Goal: Task Accomplishment & Management: Complete application form

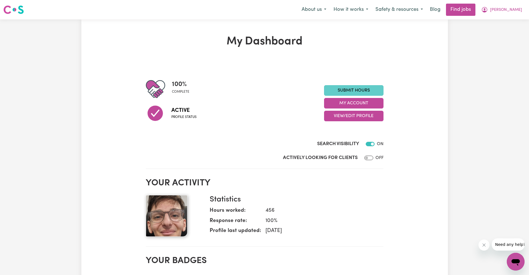
click at [341, 92] on link "Submit Hours" at bounding box center [353, 90] width 59 height 11
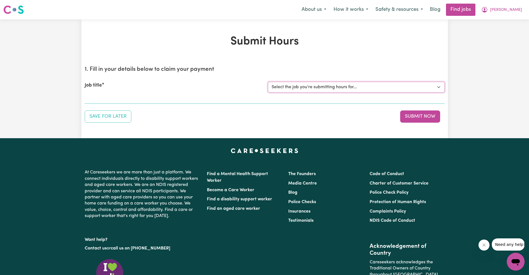
click at [332, 86] on select "Select the job you're submitting hours for... [[PERSON_NAME]] Care Worker neede…" at bounding box center [356, 87] width 176 height 11
select select "14211"
click at [268, 82] on select "Select the job you're submitting hours for... [[PERSON_NAME]] Care Worker neede…" at bounding box center [356, 87] width 176 height 11
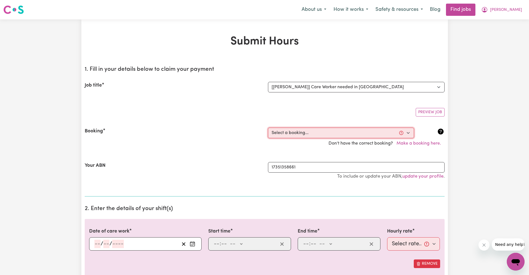
click at [299, 131] on select "Select a booking... [DATE] 03:30pm to 08:00pm (RECURRING) [GEOGRAPHIC_DATA][DAT…" at bounding box center [341, 133] width 146 height 11
select select "337270"
click at [268, 128] on select "Select a booking... [DATE] 03:30pm to 08:00pm (RECURRING) [GEOGRAPHIC_DATA][DAT…" at bounding box center [341, 133] width 146 height 11
type input "[DATE]"
type input "9"
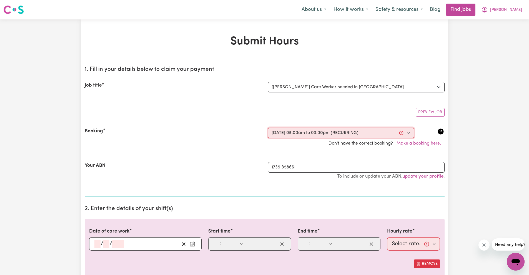
type input "8"
type input "2025"
type input "09:00"
type input "9"
type input "0"
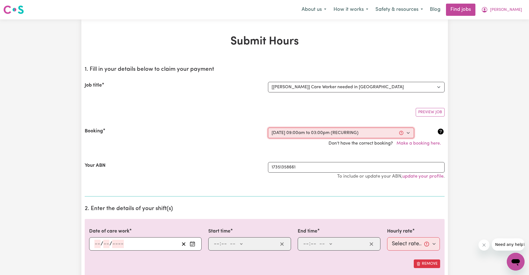
select select "am"
type input "15:00"
type input "3"
type input "0"
select select "pm"
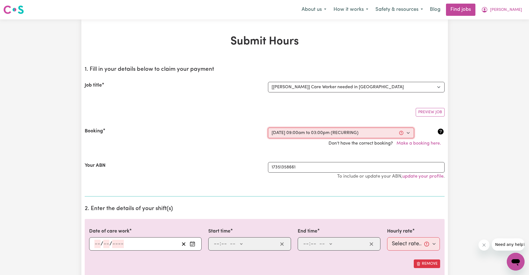
select select "62.37-[DATE]"
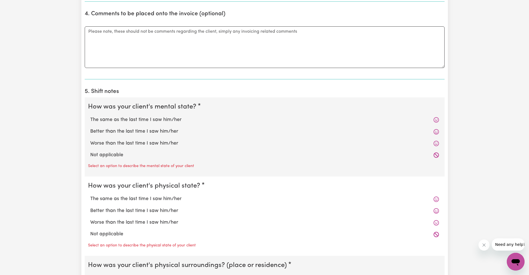
scroll to position [367, 0]
click at [161, 120] on label "The same as the last time I saw him/her" at bounding box center [264, 118] width 349 height 7
click at [90, 115] on input "The same as the last time I saw him/her" at bounding box center [90, 115] width 0 height 0
radio input "true"
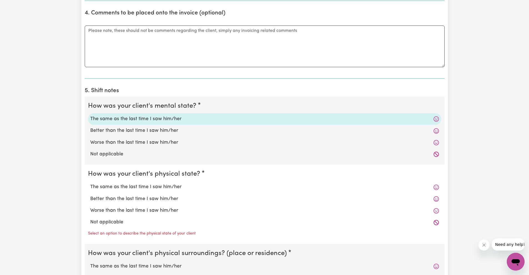
click at [142, 184] on label "The same as the last time I saw him/her" at bounding box center [264, 186] width 349 height 7
click at [90, 183] on input "The same as the last time I saw him/her" at bounding box center [90, 183] width 0 height 0
radio input "true"
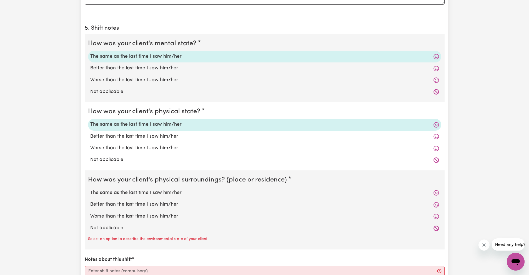
click at [128, 192] on label "The same as the last time I saw him/her" at bounding box center [264, 192] width 349 height 7
click at [90, 189] on input "The same as the last time I saw him/her" at bounding box center [90, 189] width 0 height 0
radio input "true"
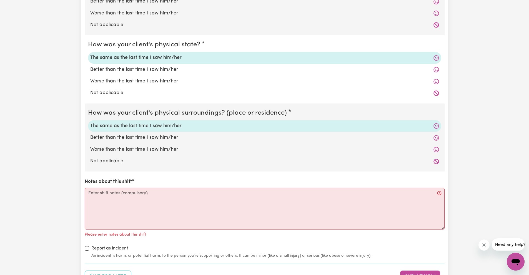
scroll to position [497, 0]
click at [128, 195] on textarea "Notes about this shift" at bounding box center [265, 209] width 360 height 42
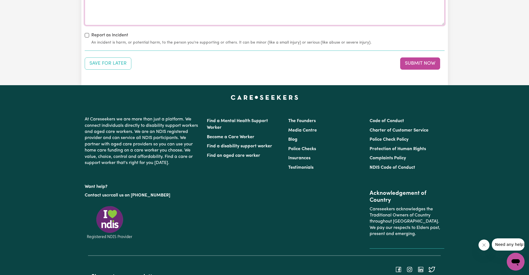
scroll to position [701, 0]
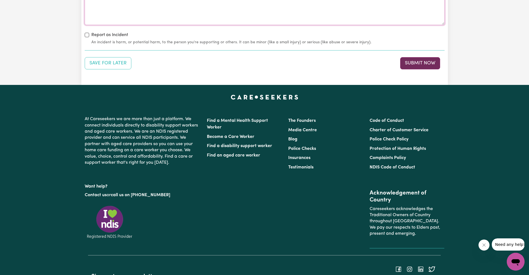
type textarea "Made his bed and got breakfast. Went bowling. After bowling walked the dogs and…"
click at [400, 60] on button "Submit Now" at bounding box center [420, 63] width 40 height 12
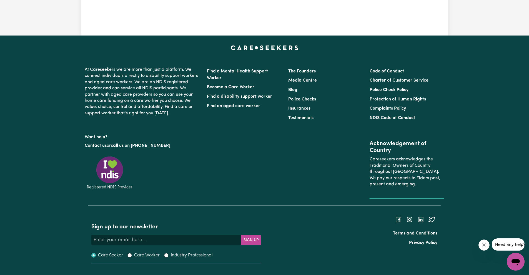
scroll to position [0, 0]
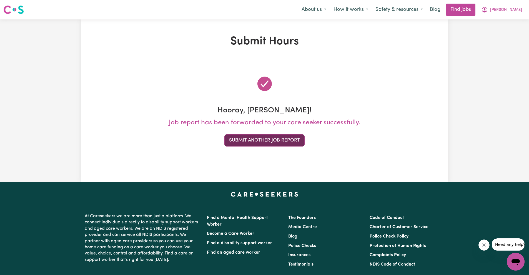
click at [251, 137] on button "Submit Another Job Report" at bounding box center [264, 140] width 80 height 12
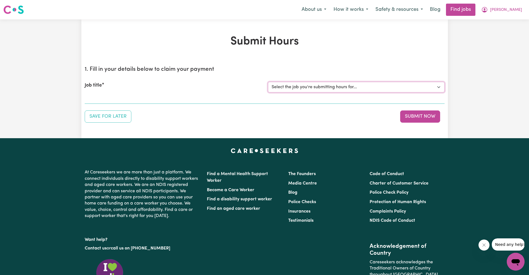
click at [307, 84] on select "Select the job you're submitting hours for... [[PERSON_NAME]] Care Worker neede…" at bounding box center [356, 87] width 176 height 11
click at [297, 109] on div "1. Fill in your details below to claim your payment Job title Select the job yo…" at bounding box center [265, 92] width 360 height 61
click at [291, 90] on select "Select the job you're submitting hours for... [[PERSON_NAME]] Care Worker neede…" at bounding box center [356, 87] width 176 height 11
select select "14211"
click at [268, 82] on select "Select the job you're submitting hours for... [[PERSON_NAME]] Care Worker neede…" at bounding box center [356, 87] width 176 height 11
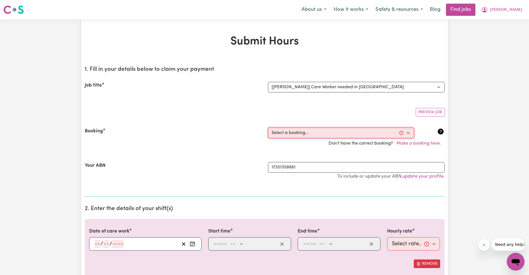
click at [291, 132] on select "Select a booking... [DATE] 03:30pm to 08:00pm (RECURRING) [GEOGRAPHIC_DATA][DAT…" at bounding box center [341, 133] width 146 height 11
select select "336366"
click at [268, 128] on select "Select a booking... [DATE] 03:30pm to 08:00pm (RECURRING) [GEOGRAPHIC_DATA][DAT…" at bounding box center [341, 133] width 146 height 11
type input "[DATE]"
type input "11"
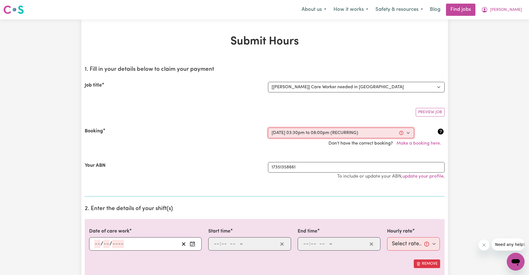
type input "8"
type input "2025"
type input "15:30"
type input "3"
type input "30"
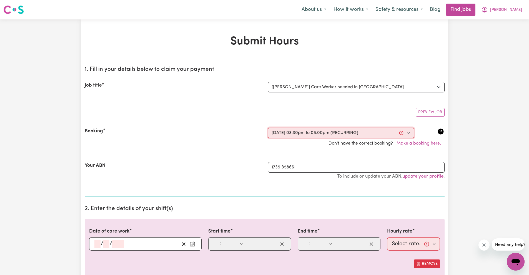
select select "pm"
type input "20:00"
type input "8"
type input "0"
select select "pm"
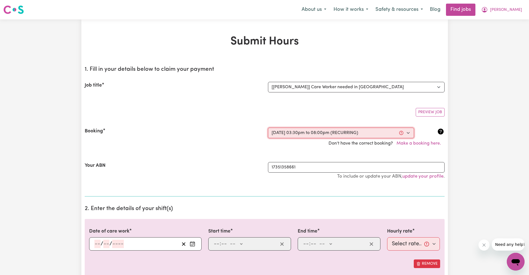
select select "51.98-Weekday"
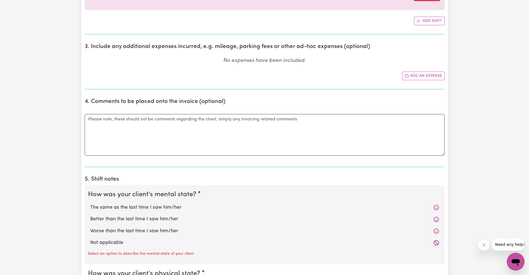
click at [148, 208] on label "The same as the last time I saw him/her" at bounding box center [264, 207] width 349 height 7
click at [90, 204] on input "The same as the last time I saw him/her" at bounding box center [90, 204] width 0 height 0
radio input "true"
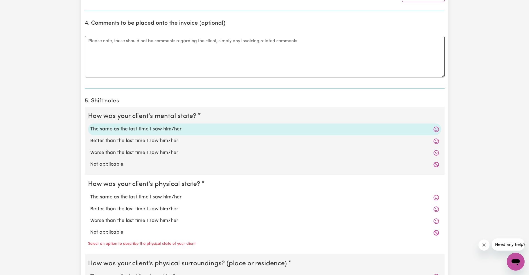
click at [143, 199] on label "The same as the last time I saw him/her" at bounding box center [264, 197] width 349 height 7
click at [90, 194] on input "The same as the last time I saw him/her" at bounding box center [90, 193] width 0 height 0
radio input "true"
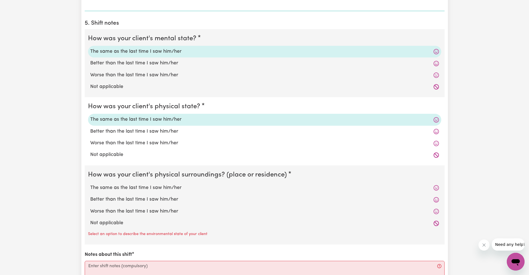
click at [133, 189] on label "The same as the last time I saw him/her" at bounding box center [264, 187] width 349 height 7
click at [90, 184] on input "The same as the last time I saw him/her" at bounding box center [90, 184] width 0 height 0
radio input "true"
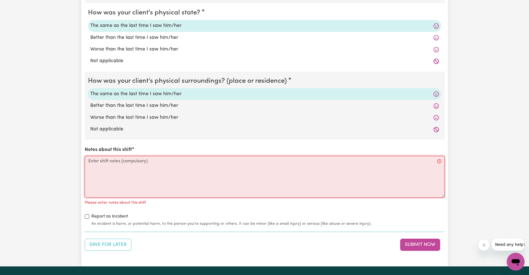
click at [133, 175] on textarea "Notes about this shift" at bounding box center [265, 177] width 360 height 42
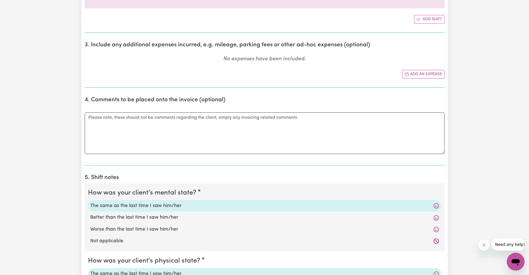
scroll to position [282, 0]
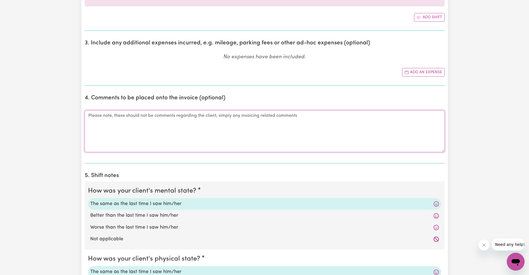
click at [222, 126] on textarea "Comments" at bounding box center [265, 131] width 360 height 42
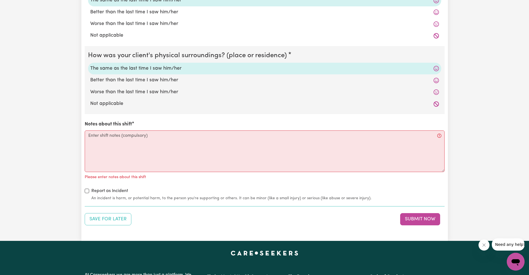
scroll to position [555, 0]
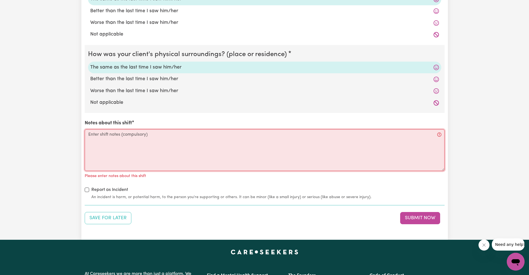
click at [193, 133] on textarea "Notes about this shift" at bounding box center [265, 150] width 360 height 42
type textarea "G"
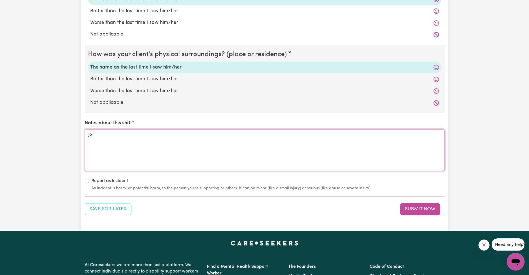
type textarea "J"
type textarea "Got Jo a drink and snack. [PERSON_NAME] played on his Switch and watched the Wi…"
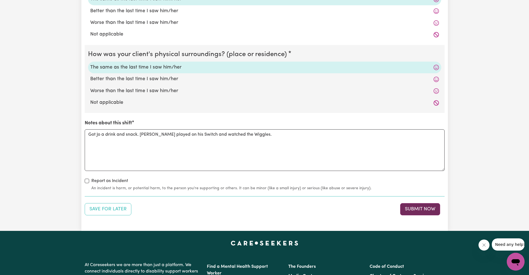
click at [421, 209] on button "Submit Now" at bounding box center [420, 209] width 40 height 12
drag, startPoint x: 240, startPoint y: 138, endPoint x: 92, endPoint y: 133, distance: 148.3
click at [92, 133] on textarea "Got Jo a drink and snack. [PERSON_NAME] played on his Switch and watched the Wi…" at bounding box center [265, 150] width 360 height 42
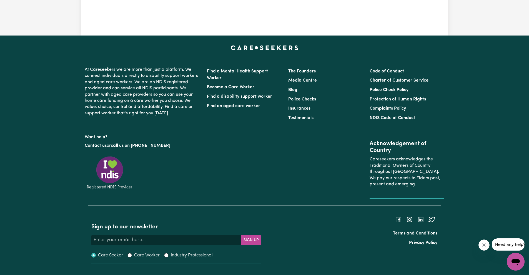
scroll to position [0, 0]
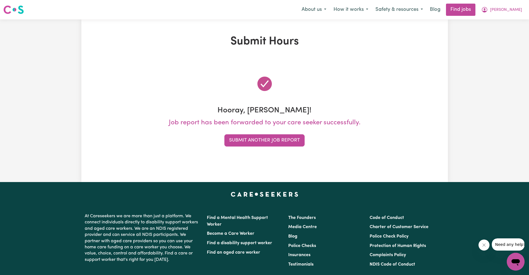
click at [92, 133] on div "Hooray, [PERSON_NAME]! Job report has been forwarded to your care seeker succes…" at bounding box center [265, 111] width 360 height 98
click at [280, 143] on button "Submit Another Job Report" at bounding box center [264, 140] width 80 height 12
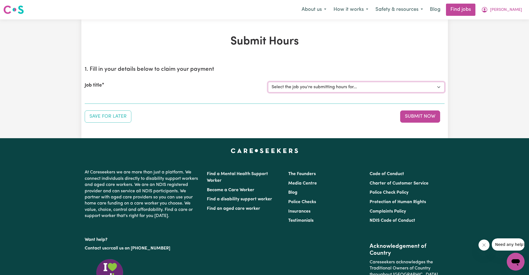
click at [307, 88] on select "Select the job you're submitting hours for... [[PERSON_NAME]] Care Worker neede…" at bounding box center [356, 87] width 176 height 11
select select "14211"
click at [268, 82] on select "Select the job you're submitting hours for... [[PERSON_NAME]] Care Worker neede…" at bounding box center [356, 87] width 176 height 11
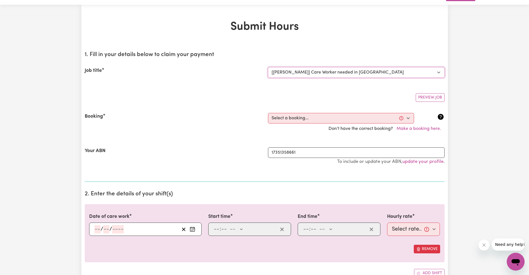
scroll to position [16, 0]
click at [314, 111] on div "Booking Select a booking... [DATE] 03:30pm to 08:00pm (RECURRING) [GEOGRAPHIC_D…" at bounding box center [265, 122] width 360 height 34
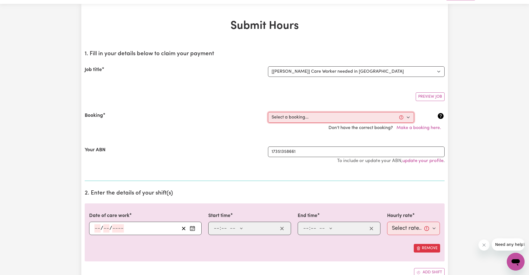
click at [306, 118] on select "Select a booking... [DATE] 03:30pm to 08:00pm (RECURRING) [GEOGRAPHIC_DATA][DAT…" at bounding box center [341, 117] width 146 height 11
select select "339306"
click at [268, 112] on select "Select a booking... [DATE] 03:30pm to 08:00pm (RECURRING) [GEOGRAPHIC_DATA][DAT…" at bounding box center [341, 117] width 146 height 11
type input "[DATE]"
type input "12"
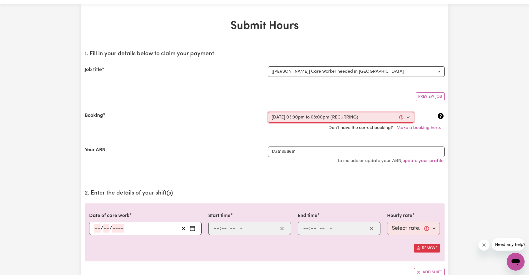
type input "8"
type input "2025"
type input "15:30"
type input "3"
type input "30"
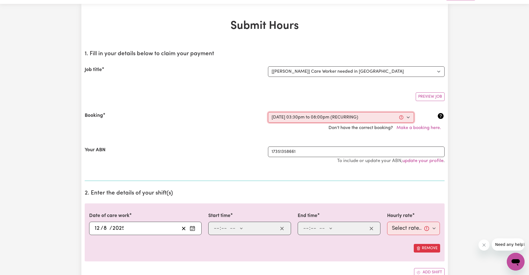
select select "pm"
type input "20:00"
type input "8"
type input "0"
select select "pm"
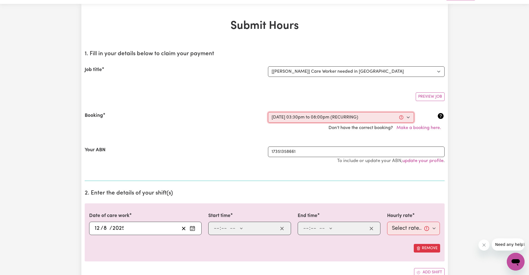
select select "51.98-Weekday"
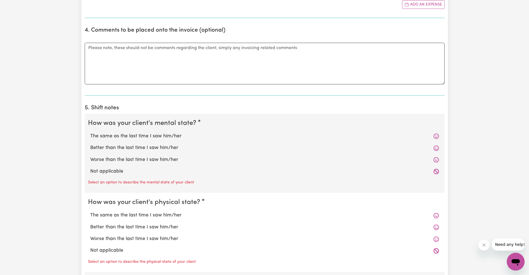
click at [156, 135] on label "The same as the last time I saw him/her" at bounding box center [264, 136] width 349 height 7
click at [90, 133] on input "The same as the last time I saw him/her" at bounding box center [90, 132] width 0 height 0
radio input "true"
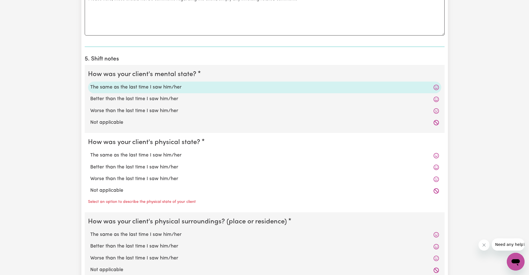
click at [135, 156] on label "The same as the last time I saw him/her" at bounding box center [264, 155] width 349 height 7
click at [90, 152] on input "The same as the last time I saw him/her" at bounding box center [90, 152] width 0 height 0
radio input "true"
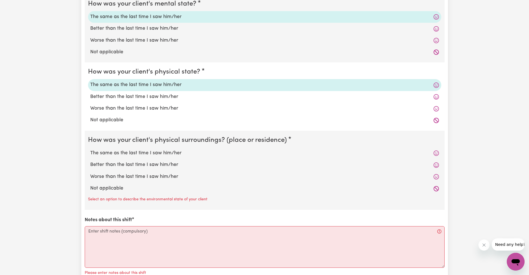
scroll to position [476, 0]
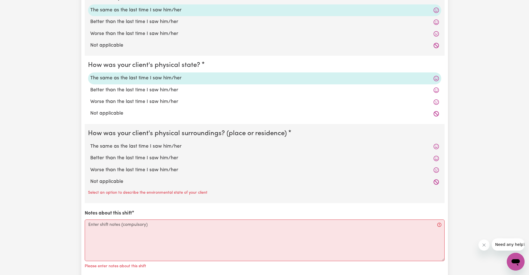
click at [121, 139] on fieldset "How was your client's physical surroundings? (place or residence) The same as t…" at bounding box center [265, 163] width 360 height 79
click at [116, 147] on label "The same as the last time I saw him/her" at bounding box center [264, 146] width 349 height 7
click at [90, 143] on input "The same as the last time I saw him/her" at bounding box center [90, 143] width 0 height 0
radio input "true"
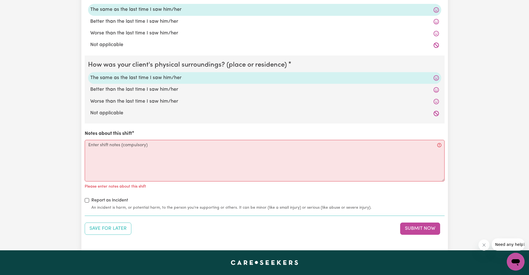
scroll to position [545, 0]
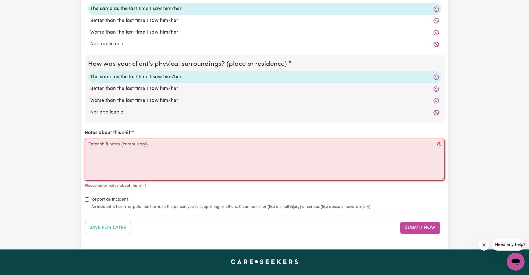
click at [129, 145] on textarea "Notes about this shift" at bounding box center [265, 160] width 360 height 42
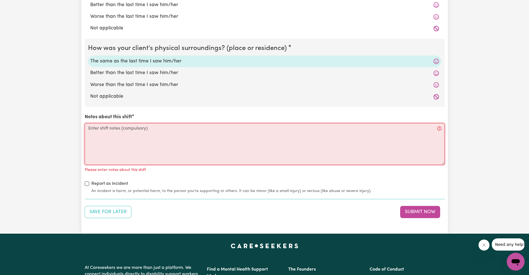
scroll to position [579, 0]
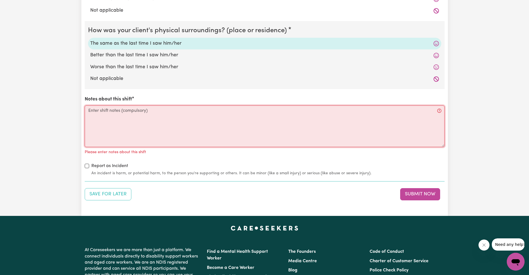
click at [145, 128] on textarea "Notes about this shift" at bounding box center [265, 126] width 360 height 42
paste textarea "G"
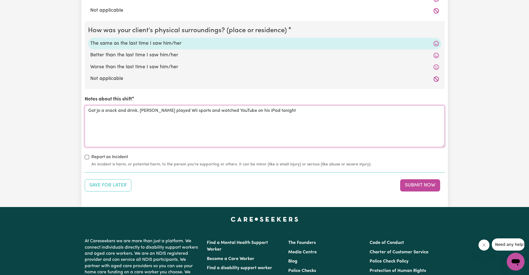
click at [272, 112] on textarea "Got Jo a snack and drink. [PERSON_NAME] played Wii sports and watched YouTube o…" at bounding box center [265, 126] width 360 height 42
type textarea "Got Jo a snack and drink. [PERSON_NAME] played Wii sports and watched YouTube o…"
click at [412, 181] on button "Submit Now" at bounding box center [420, 185] width 40 height 12
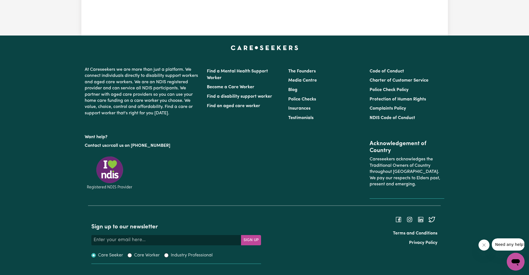
scroll to position [0, 0]
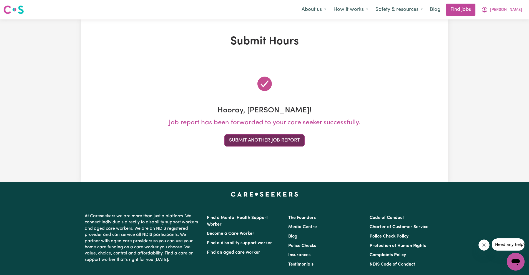
click at [271, 135] on button "Submit Another Job Report" at bounding box center [264, 140] width 80 height 12
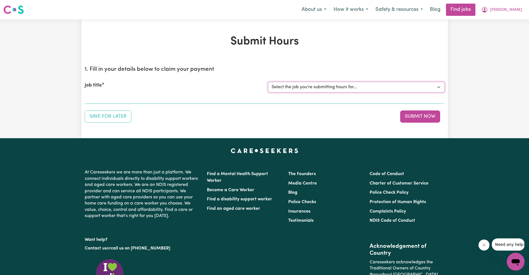
click at [296, 83] on select "Select the job you're submitting hours for... [[PERSON_NAME]] Care Worker neede…" at bounding box center [356, 87] width 176 height 11
select select "14211"
click at [268, 82] on select "Select the job you're submitting hours for... [[PERSON_NAME]] Care Worker neede…" at bounding box center [356, 87] width 176 height 11
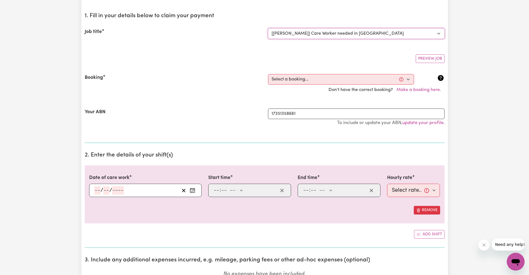
scroll to position [56, 0]
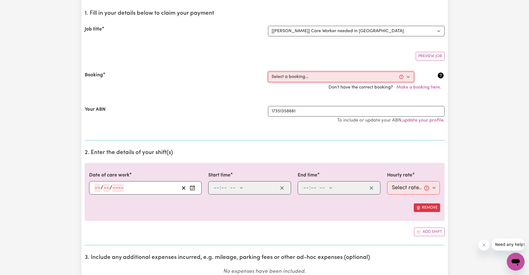
click at [287, 80] on select "Select a booking... [DATE] 03:30pm to 08:00pm (RECURRING) [GEOGRAPHIC_DATA][DAT…" at bounding box center [341, 77] width 146 height 11
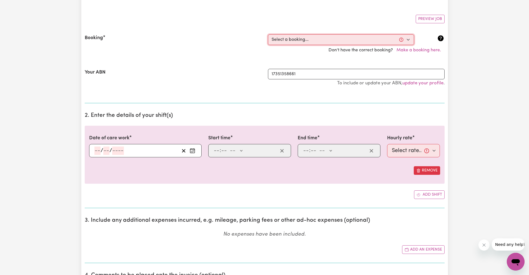
scroll to position [96, 0]
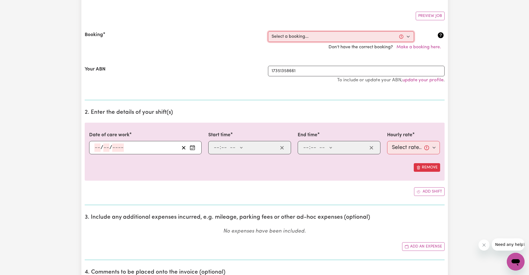
click at [292, 33] on select "Select a booking... [DATE] 03:30pm to 08:00pm (RECURRING) [GEOGRAPHIC_DATA][DAT…" at bounding box center [341, 36] width 146 height 11
select select "337563"
click at [268, 31] on select "Select a booking... [DATE] 03:30pm to 08:00pm (RECURRING) [GEOGRAPHIC_DATA][DAT…" at bounding box center [341, 36] width 146 height 11
type input "[DATE]"
type input "13"
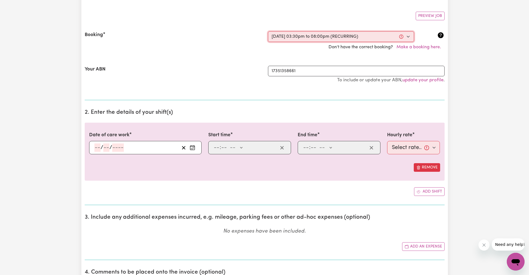
type input "8"
type input "2025"
type input "15:30"
type input "3"
type input "30"
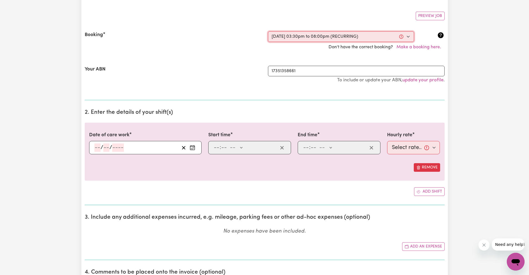
select select "pm"
type input "20:00"
type input "8"
type input "0"
select select "pm"
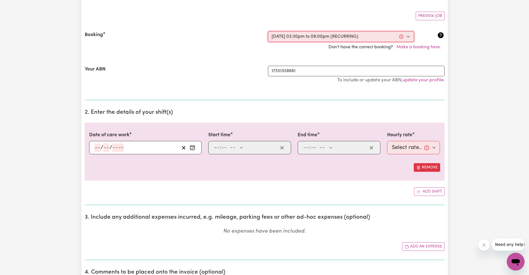
select select "51.98-Weekday"
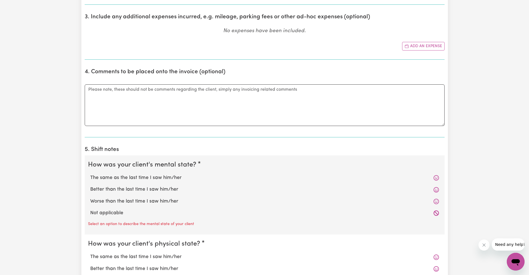
scroll to position [309, 0]
click at [160, 169] on legend "How was your client's mental state?" at bounding box center [143, 165] width 110 height 10
click at [155, 176] on label "The same as the last time I saw him/her" at bounding box center [264, 177] width 349 height 7
click at [90, 174] on input "The same as the last time I saw him/her" at bounding box center [90, 174] width 0 height 0
radio input "true"
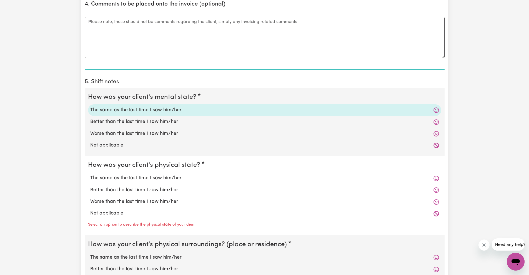
click at [143, 176] on label "The same as the last time I saw him/her" at bounding box center [264, 178] width 349 height 7
click at [90, 175] on input "The same as the last time I saw him/her" at bounding box center [90, 174] width 0 height 0
radio input "true"
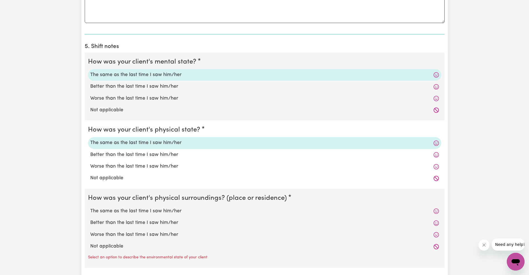
scroll to position [418, 0]
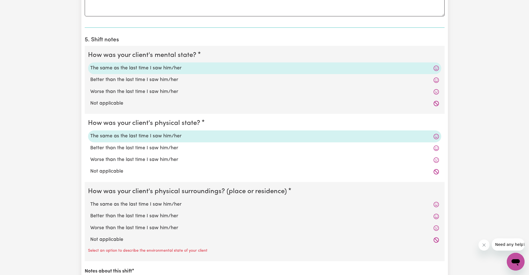
click at [134, 208] on div "The same as the last time I saw him/her" at bounding box center [264, 205] width 353 height 12
click at [133, 204] on label "The same as the last time I saw him/her" at bounding box center [264, 204] width 349 height 7
click at [90, 201] on input "The same as the last time I saw him/her" at bounding box center [90, 201] width 0 height 0
radio input "true"
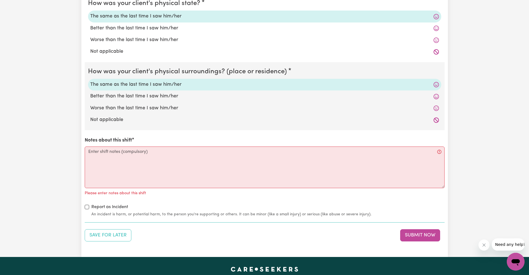
scroll to position [552, 0]
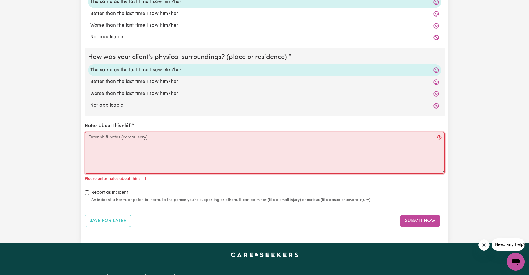
click at [130, 155] on textarea "Notes about this shift" at bounding box center [265, 153] width 360 height 42
paste textarea "G"
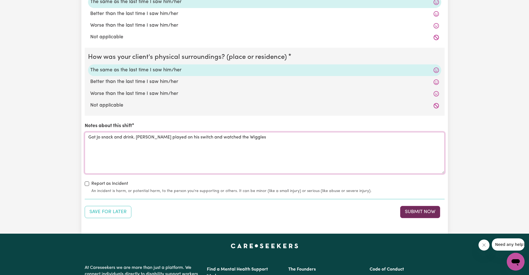
type textarea "Got Jo snack and drink. [PERSON_NAME] played on his switch and watched the Wigg…"
click at [418, 215] on button "Submit Now" at bounding box center [420, 212] width 40 height 12
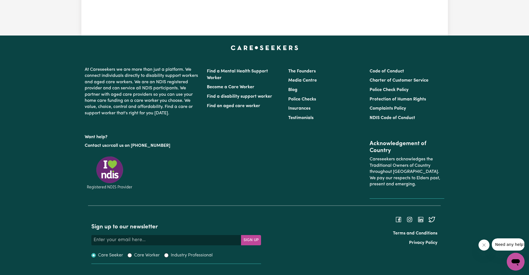
scroll to position [0, 0]
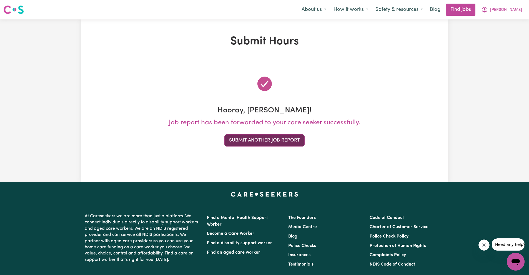
click at [259, 135] on button "Submit Another Job Report" at bounding box center [264, 140] width 80 height 12
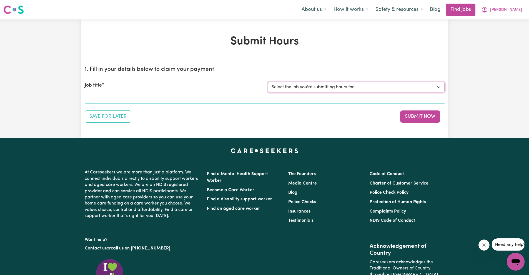
click at [293, 89] on select "Select the job you're submitting hours for... [[PERSON_NAME]] Care Worker neede…" at bounding box center [356, 87] width 176 height 11
select select "14211"
click at [268, 82] on select "Select the job you're submitting hours for... [[PERSON_NAME]] Care Worker neede…" at bounding box center [356, 87] width 176 height 11
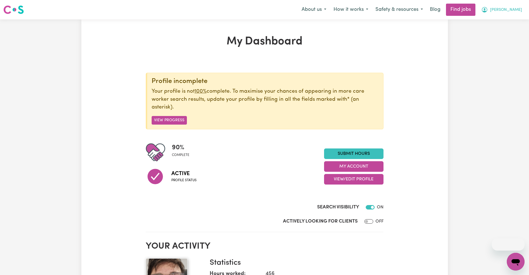
click at [511, 13] on button "[PERSON_NAME]" at bounding box center [501, 10] width 48 height 12
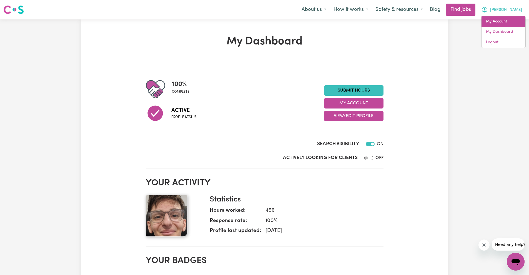
click at [506, 20] on link "My Account" at bounding box center [503, 21] width 44 height 11
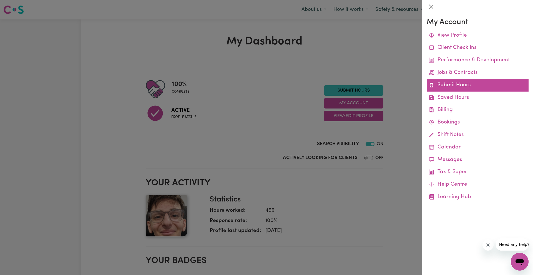
click at [458, 85] on link "Submit Hours" at bounding box center [478, 85] width 102 height 12
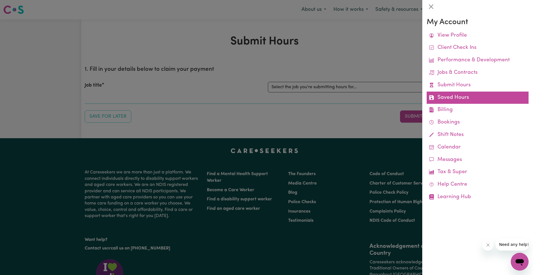
click at [453, 94] on link "Saved Hours" at bounding box center [478, 98] width 102 height 12
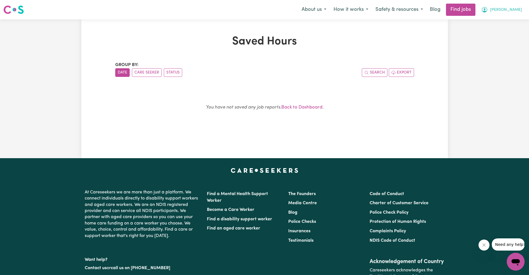
click at [503, 5] on button "[PERSON_NAME]" at bounding box center [501, 10] width 48 height 12
click at [500, 24] on link "My Account" at bounding box center [503, 21] width 44 height 11
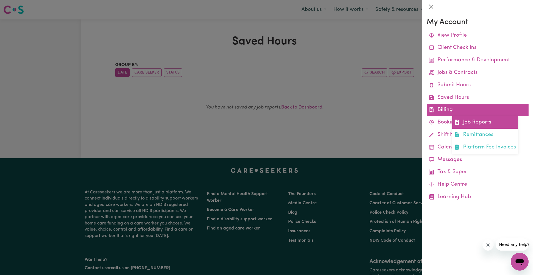
click at [457, 125] on icon at bounding box center [457, 122] width 4 height 5
